Goal: Find specific page/section: Find specific page/section

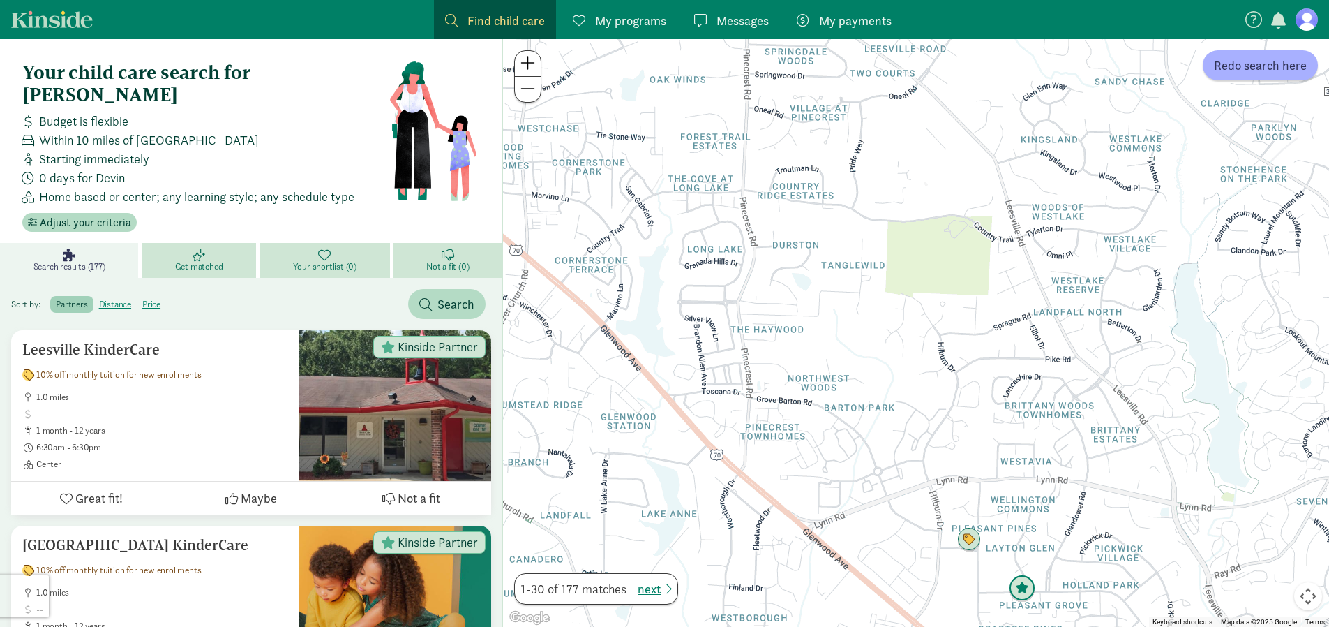
click at [1022, 587] on img "Click to see details" at bounding box center [1022, 588] width 38 height 38
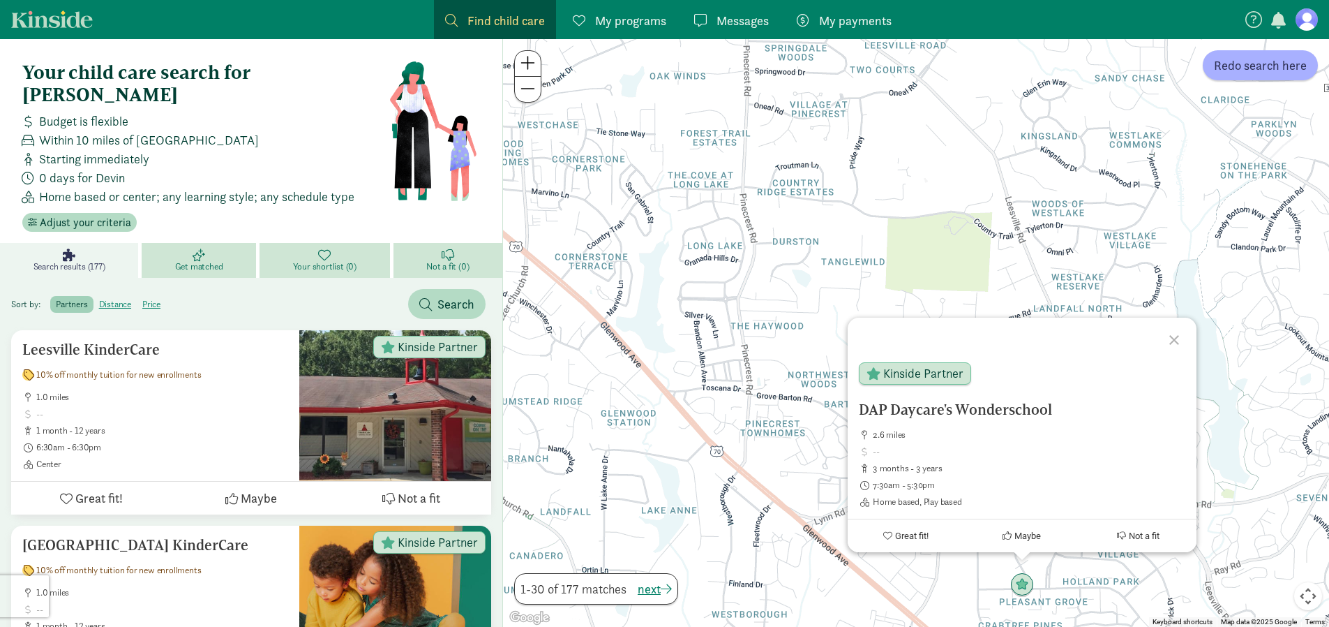
click at [1174, 339] on div at bounding box center [1176, 337] width 40 height 40
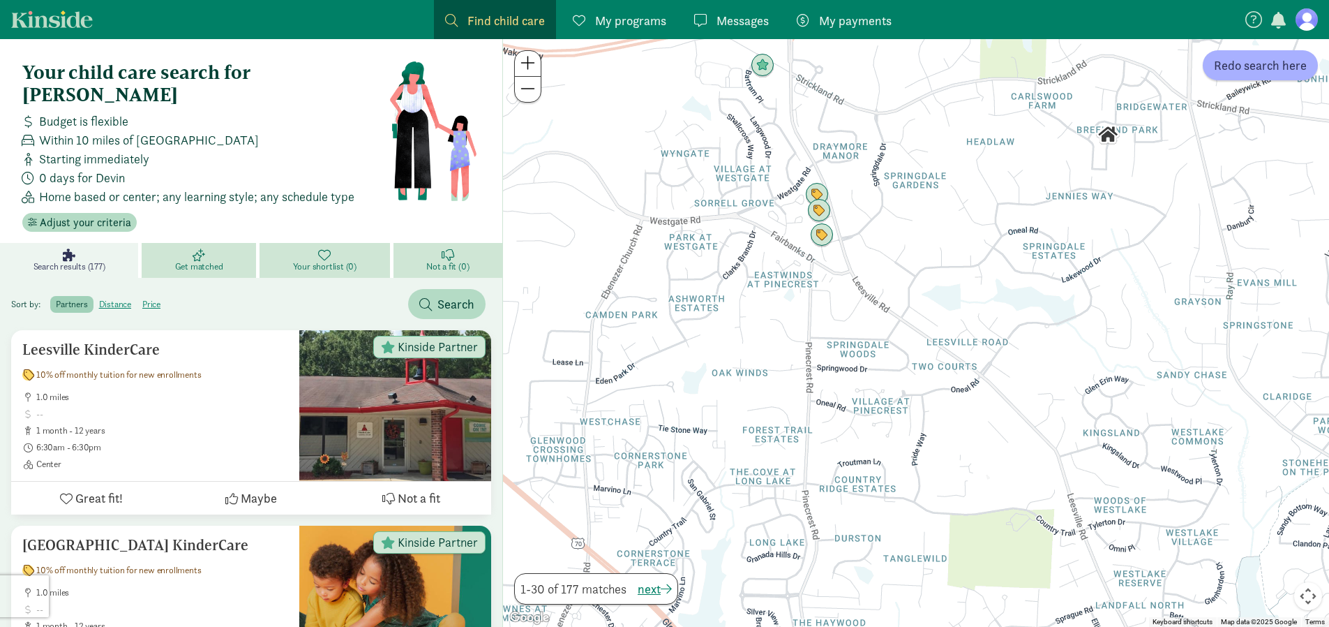
drag, startPoint x: 799, startPoint y: 141, endPoint x: 860, endPoint y: 442, distance: 307.5
click at [860, 442] on div at bounding box center [916, 333] width 826 height 588
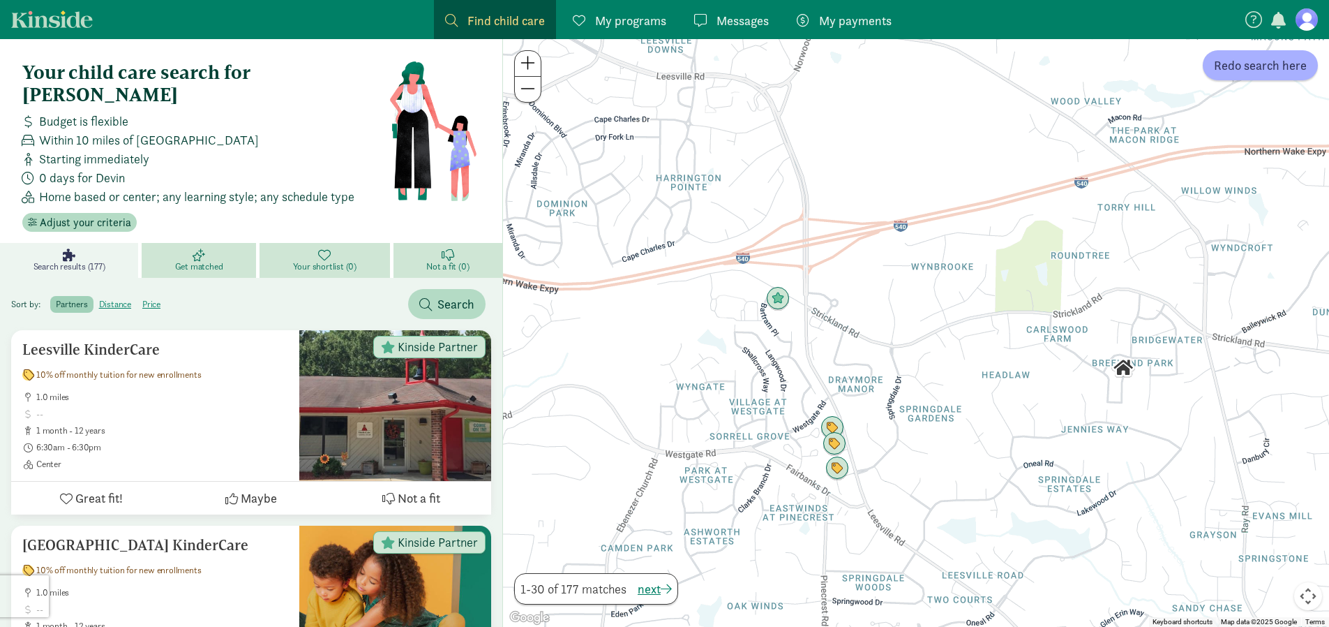
drag, startPoint x: 912, startPoint y: 188, endPoint x: 927, endPoint y: 425, distance: 237.7
click at [927, 425] on div at bounding box center [916, 333] width 826 height 588
click at [782, 299] on img "Click to see details" at bounding box center [778, 299] width 38 height 38
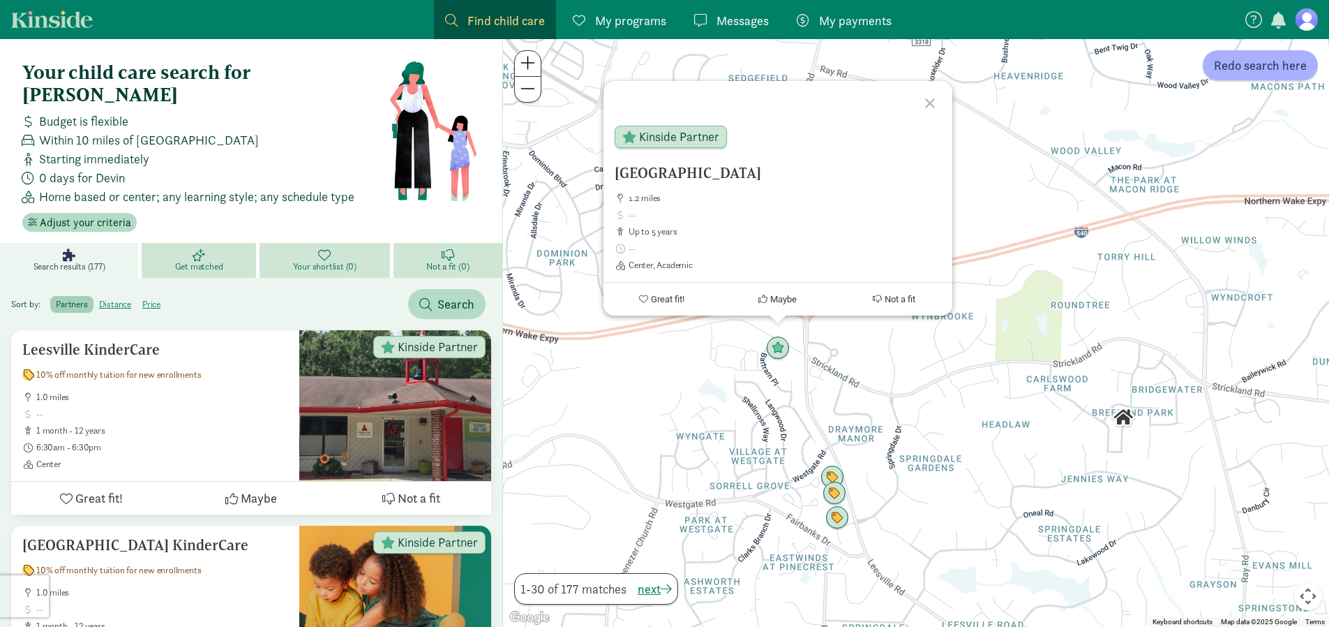
click at [928, 105] on div at bounding box center [932, 101] width 40 height 40
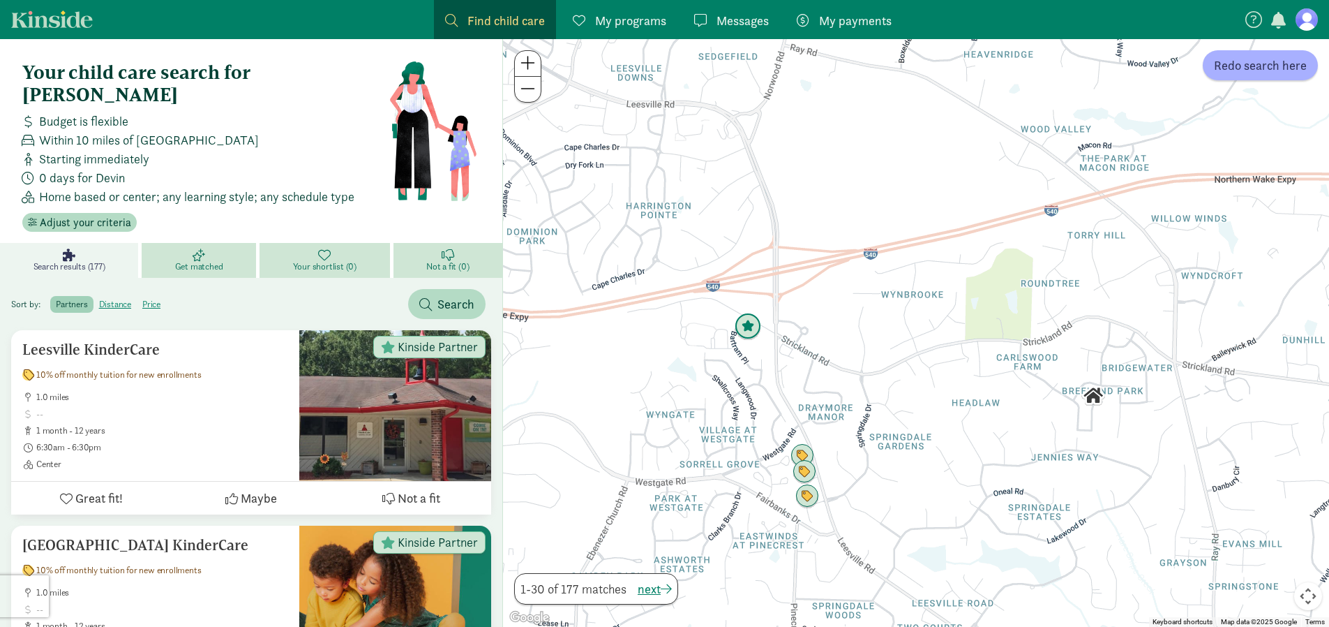
click at [758, 333] on img "Click to see details" at bounding box center [748, 327] width 38 height 38
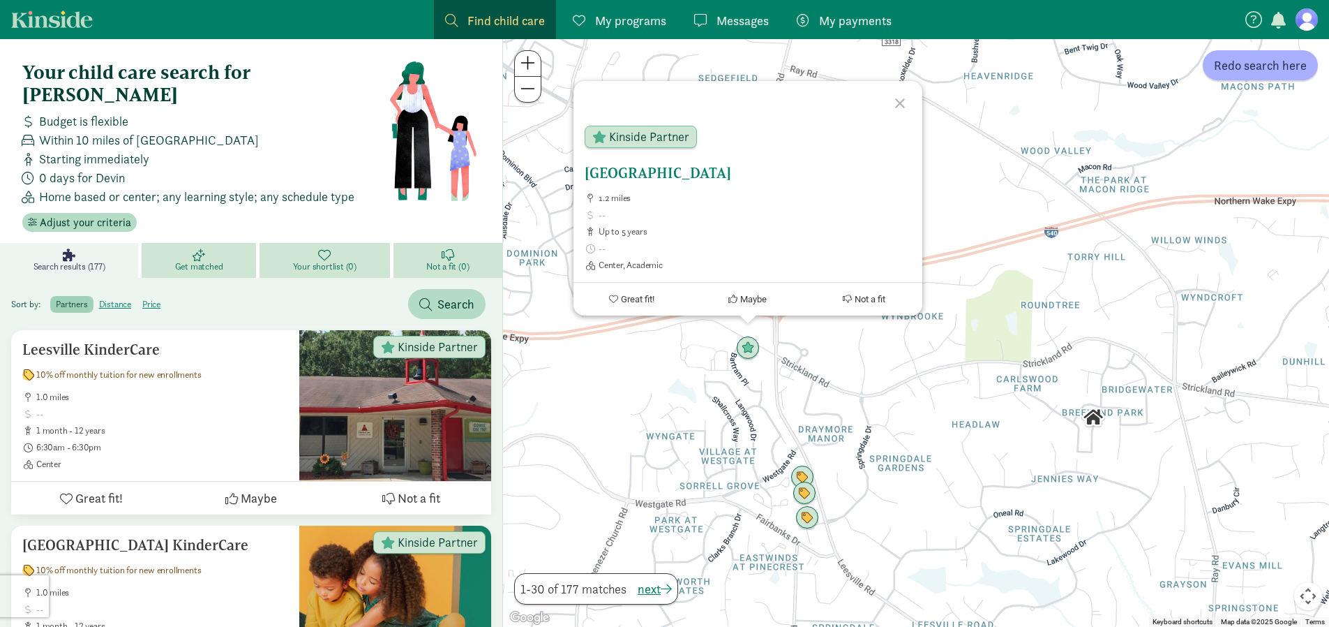
click at [679, 191] on div "Raleigh 1.2 miles up to 5 years Center, Academic" at bounding box center [748, 218] width 327 height 106
